Goal: Information Seeking & Learning: Learn about a topic

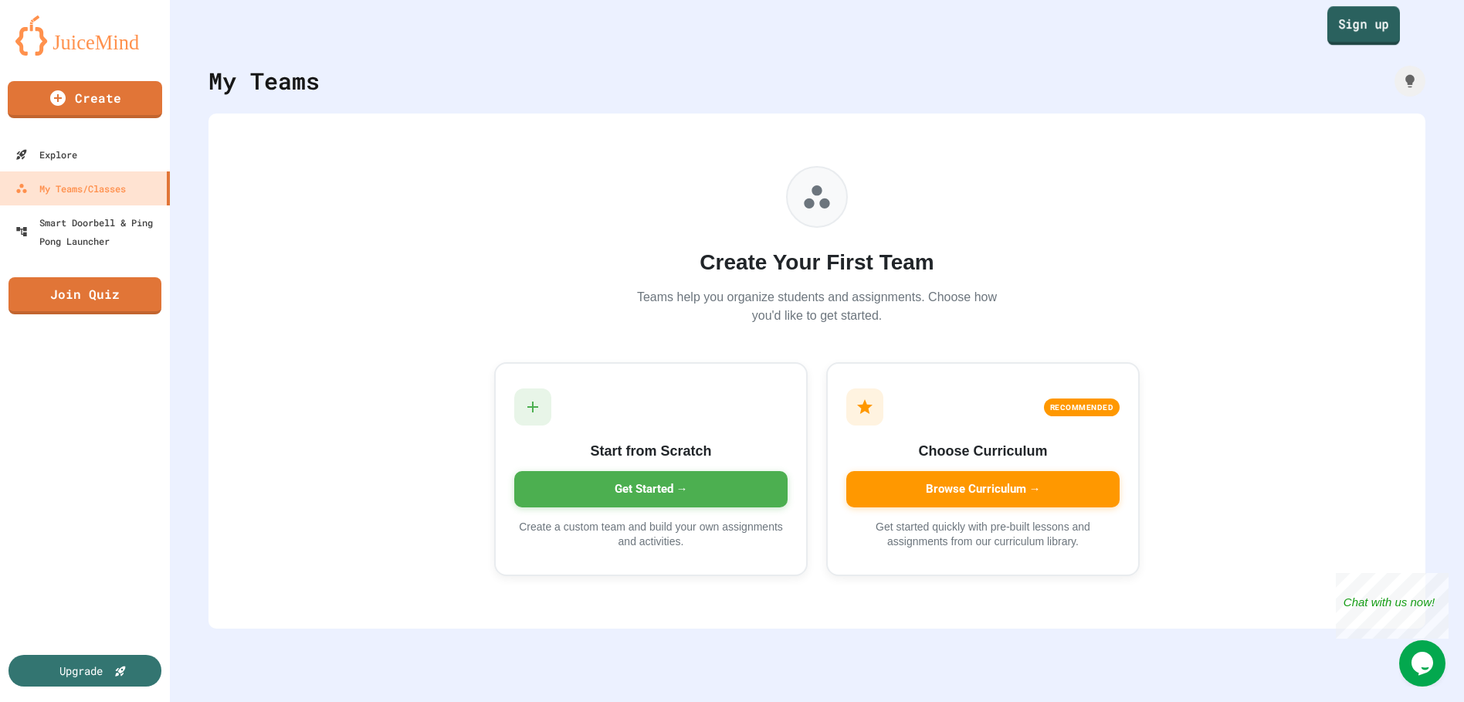
click at [1358, 31] on link "Sign up" at bounding box center [1363, 25] width 73 height 39
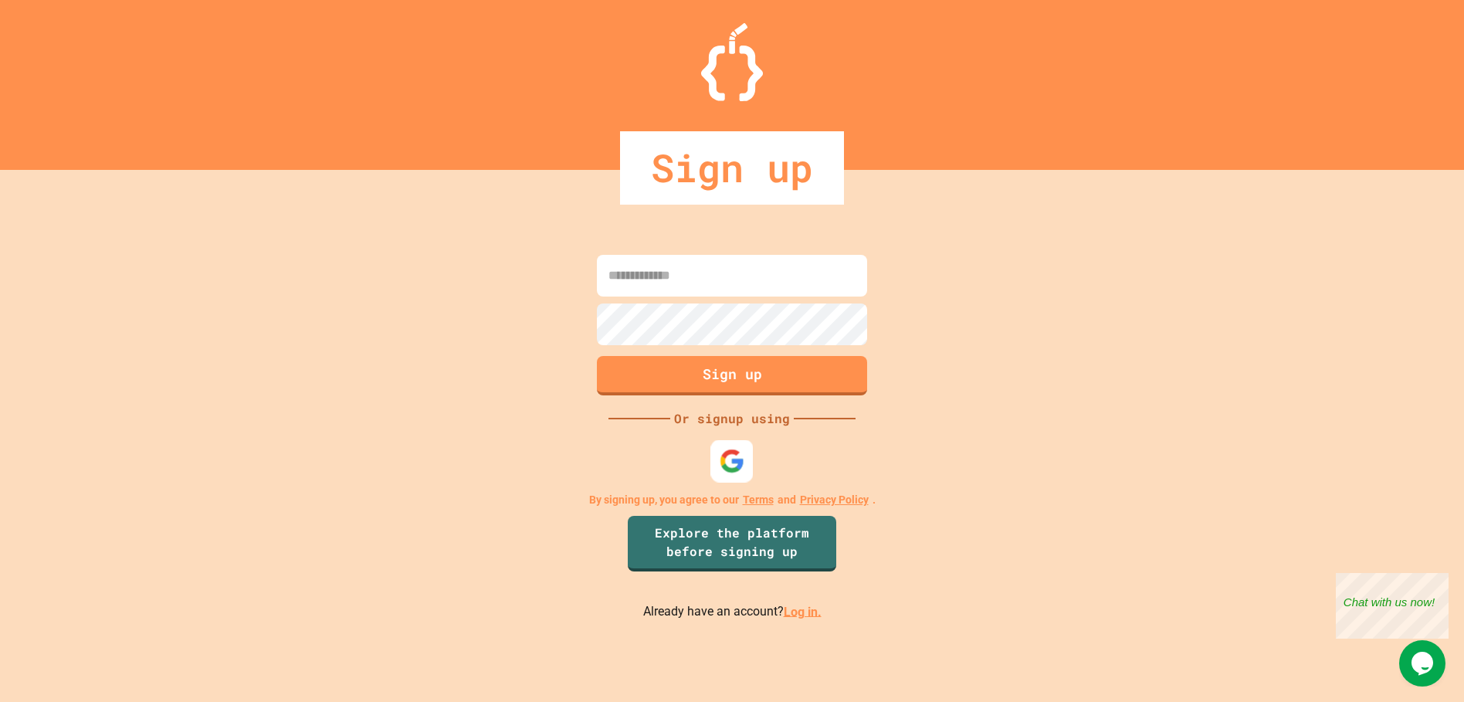
click at [728, 459] on img at bounding box center [732, 460] width 25 height 25
click at [730, 461] on img at bounding box center [732, 460] width 25 height 25
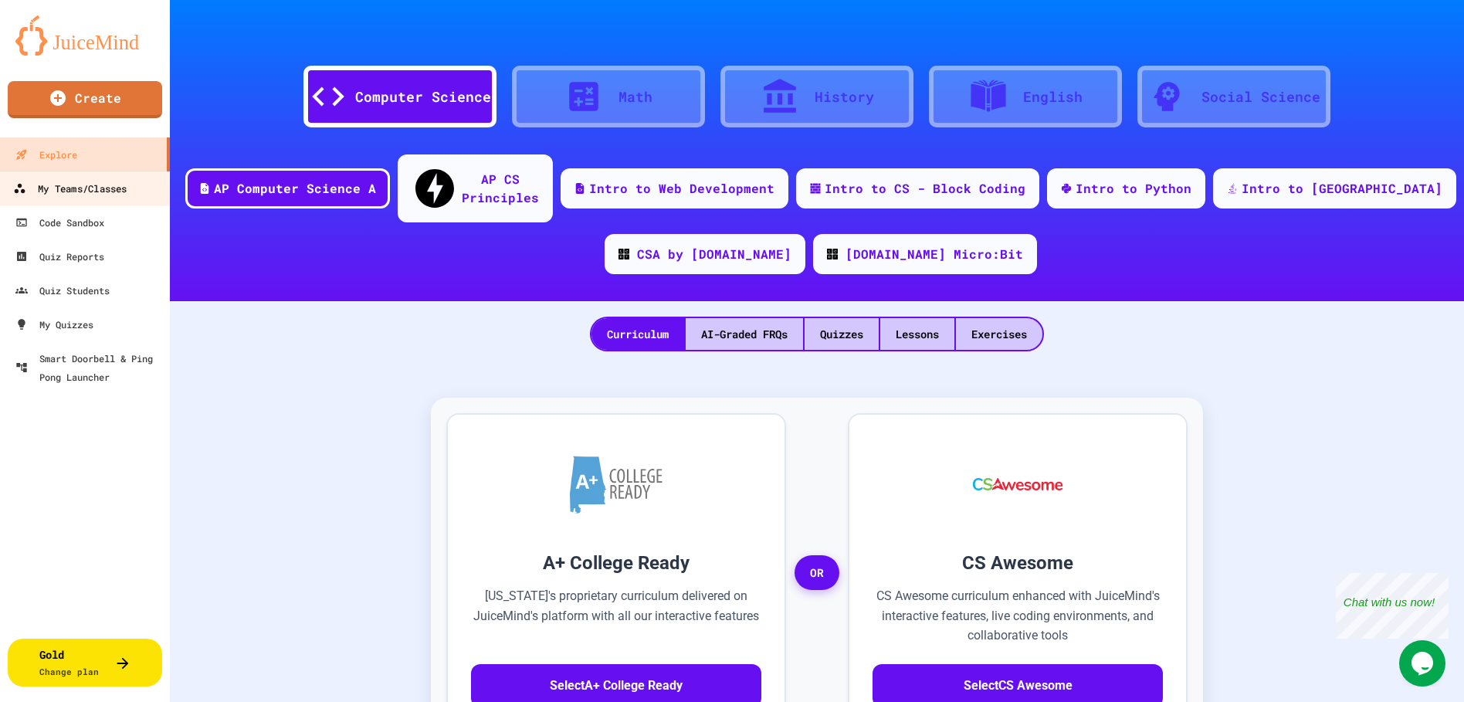
click at [39, 195] on div "My Teams/Classes" at bounding box center [70, 188] width 114 height 19
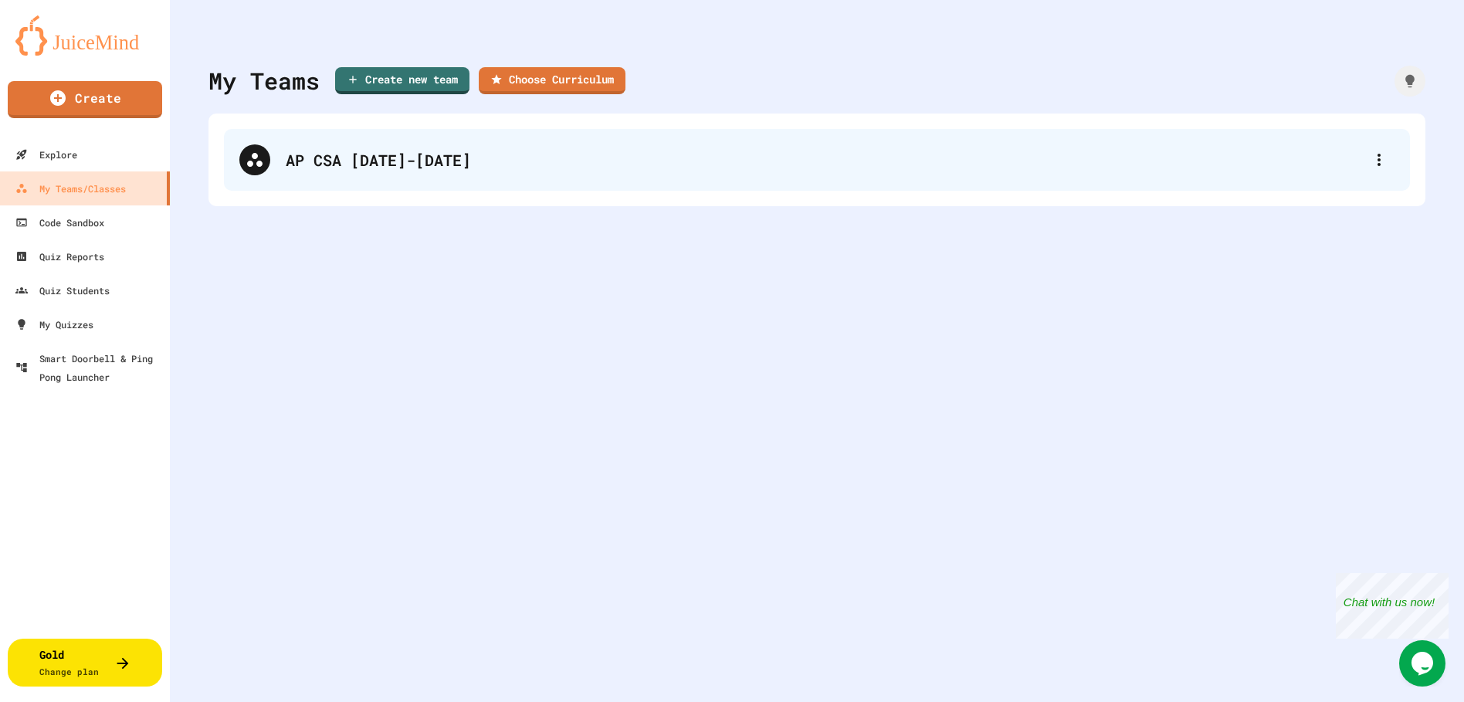
click at [371, 185] on div "AP CSA [DATE]-[DATE]" at bounding box center [817, 160] width 1186 height 62
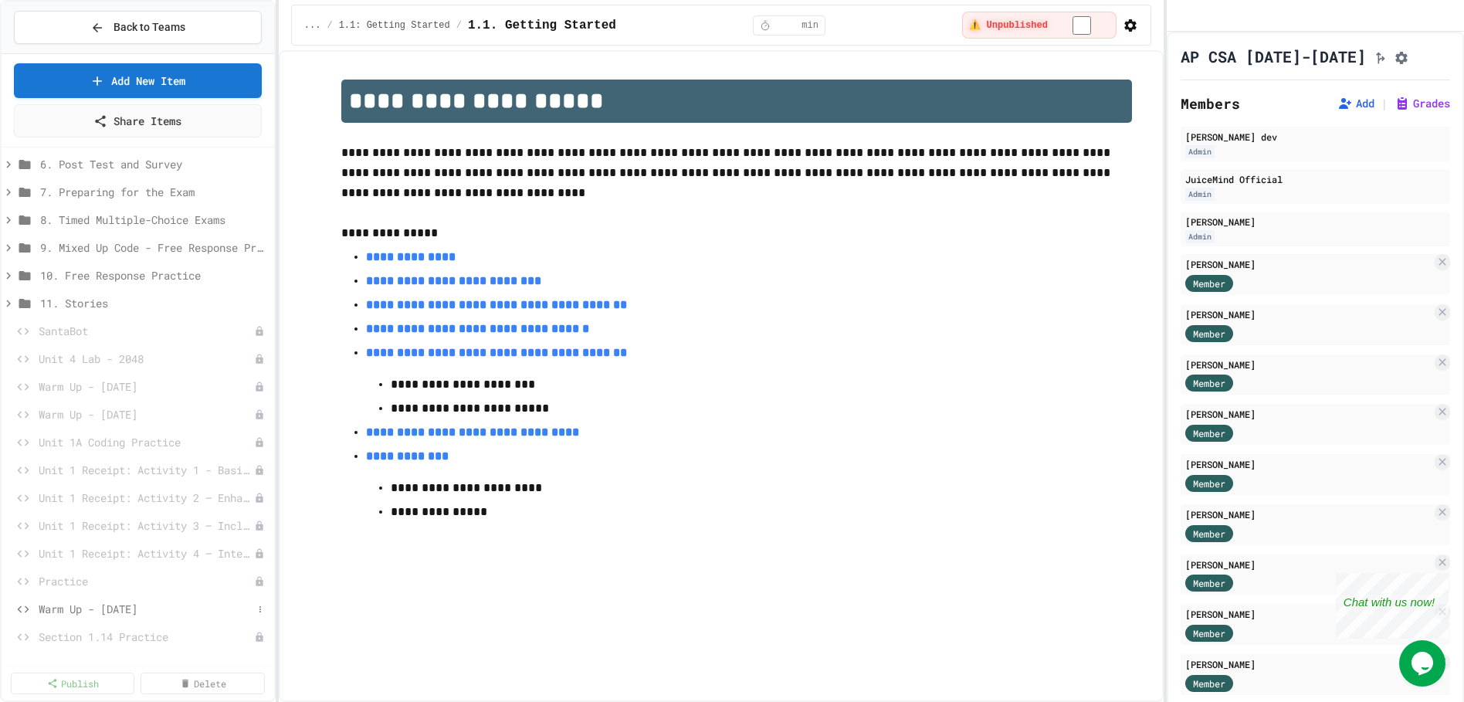
click at [120, 605] on span "Warm Up - [DATE]" at bounding box center [146, 609] width 214 height 16
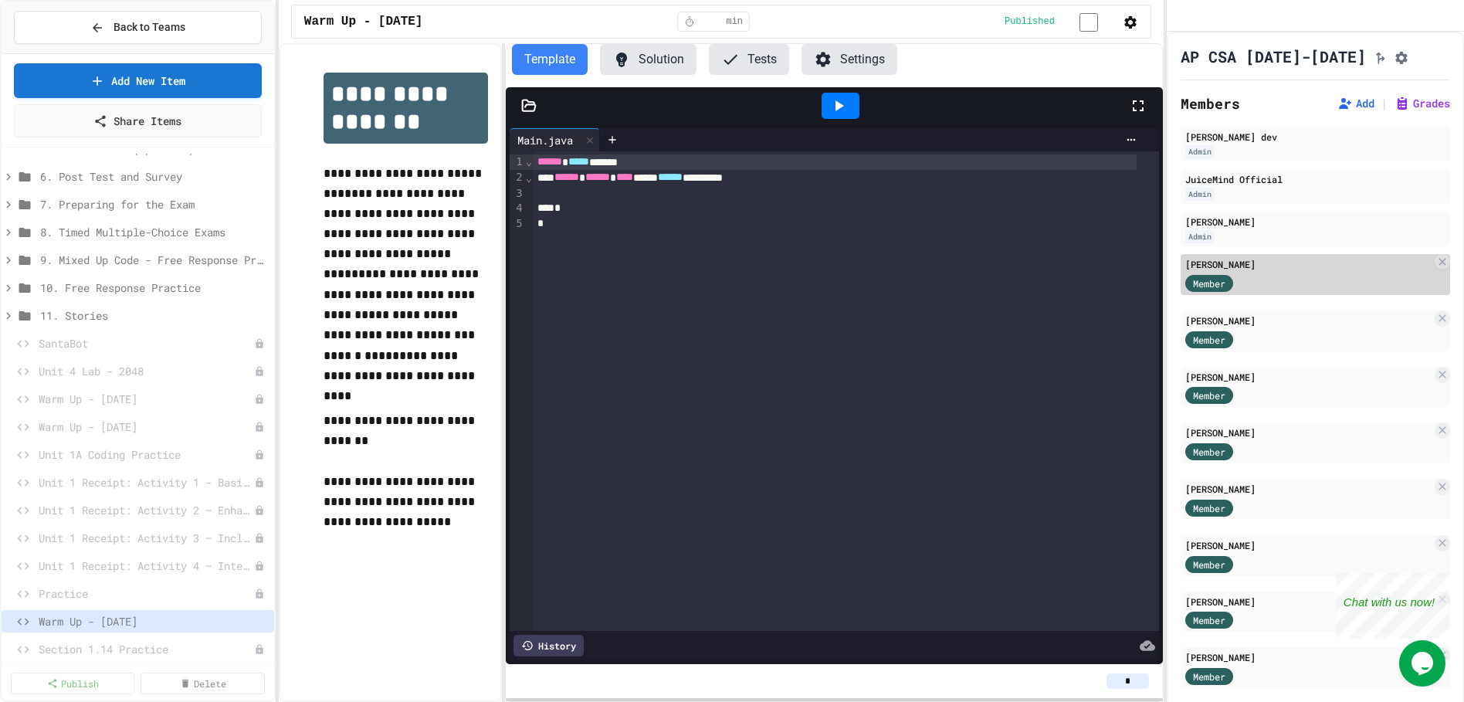
click at [1325, 292] on div "Member" at bounding box center [1308, 282] width 246 height 19
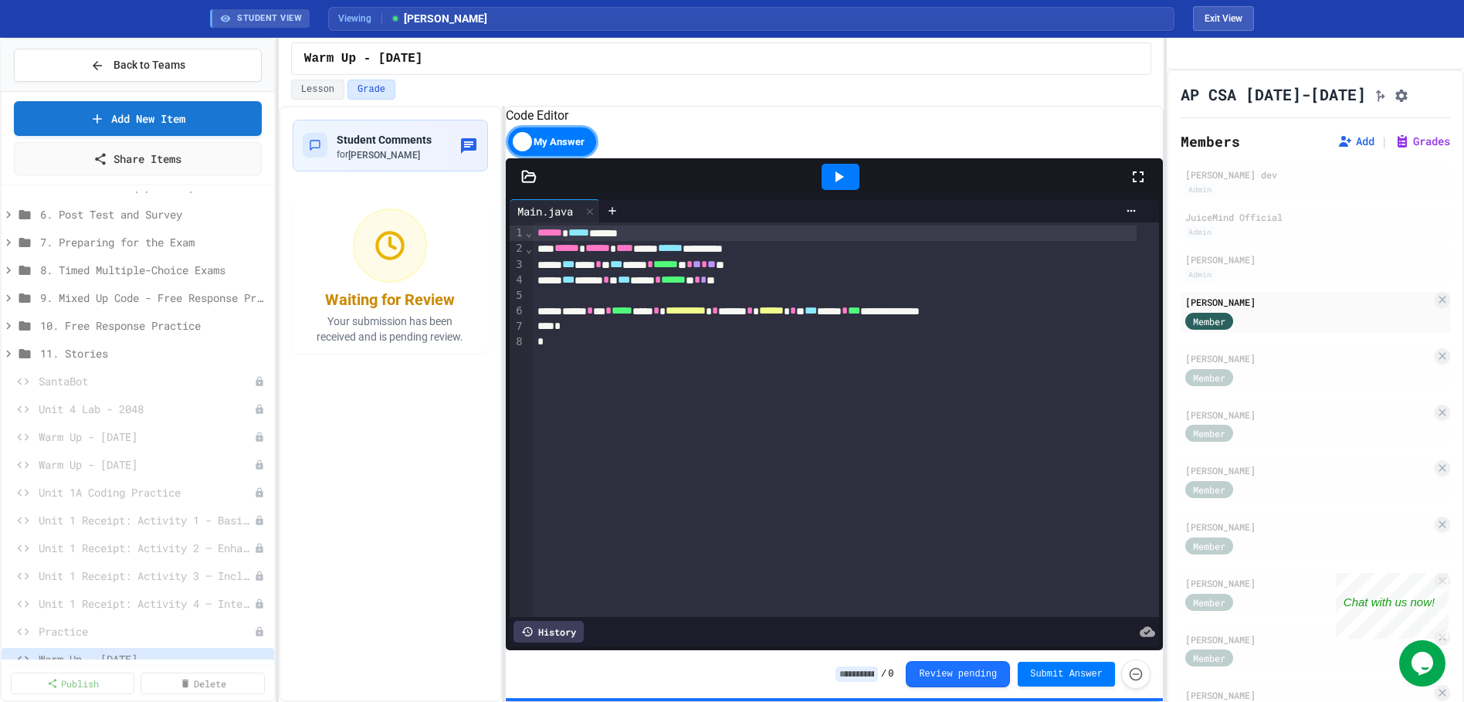
click at [832, 186] on icon at bounding box center [838, 177] width 19 height 19
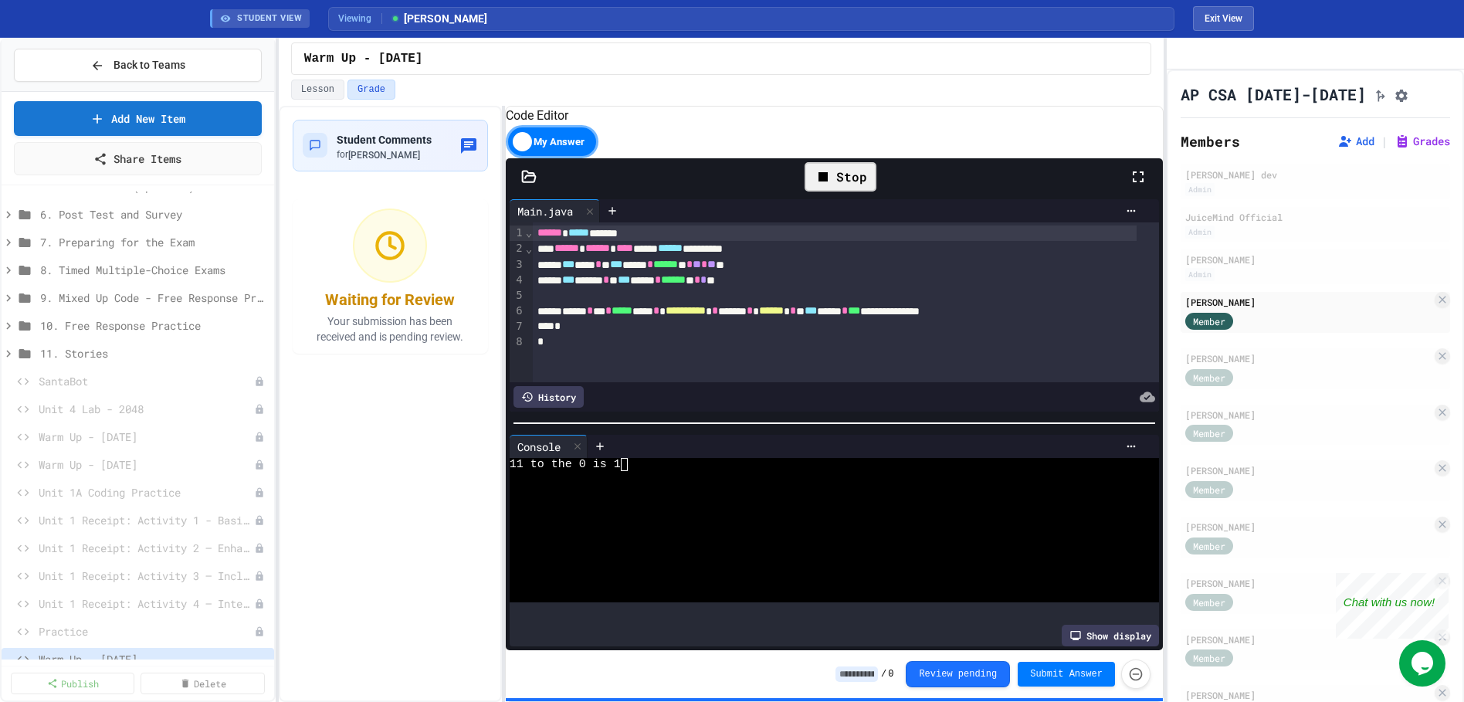
click at [842, 676] on input at bounding box center [857, 673] width 42 height 15
click at [842, 189] on div "Stop" at bounding box center [841, 176] width 72 height 29
click at [893, 125] on div "Code Editor" at bounding box center [834, 116] width 657 height 19
